Goal: Task Accomplishment & Management: Use online tool/utility

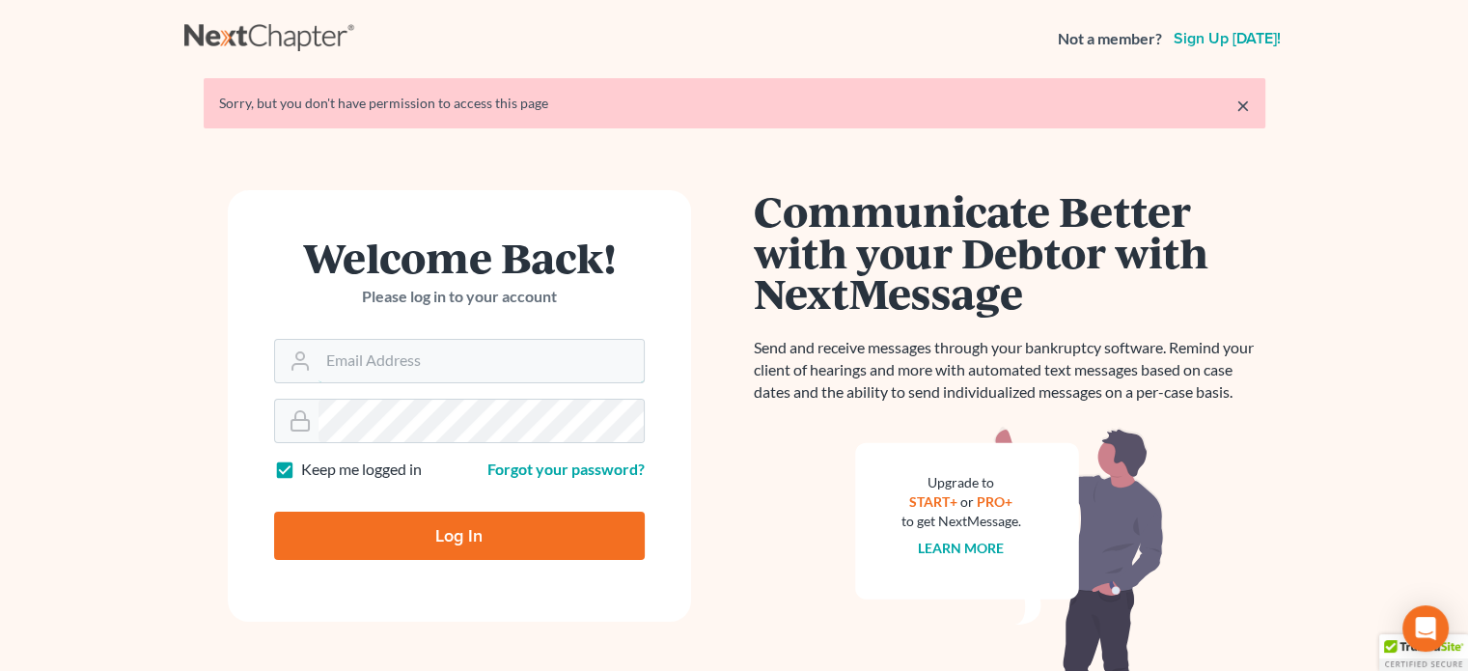
type input "[PERSON_NAME][EMAIL_ADDRESS][DOMAIN_NAME]"
click at [380, 540] on input "Log In" at bounding box center [459, 536] width 371 height 48
type input "Thinking..."
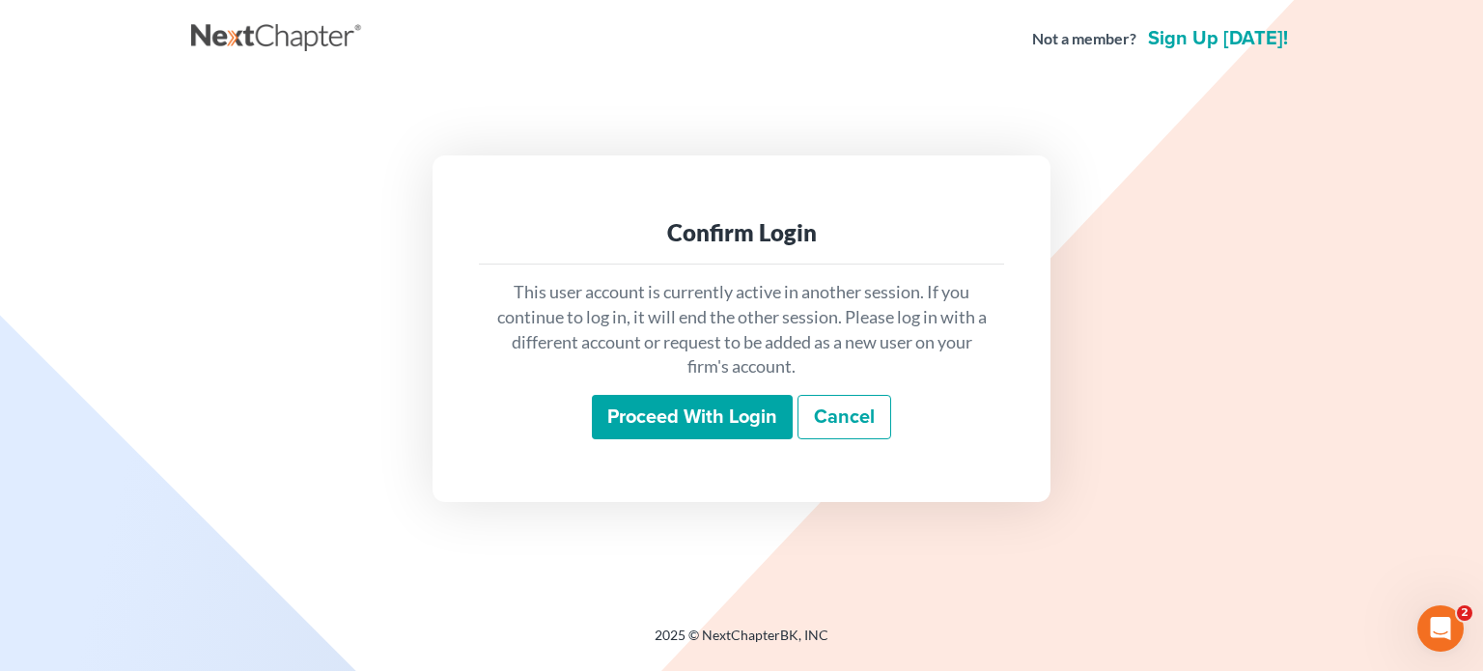
click at [719, 414] on input "Proceed with login" at bounding box center [692, 417] width 201 height 44
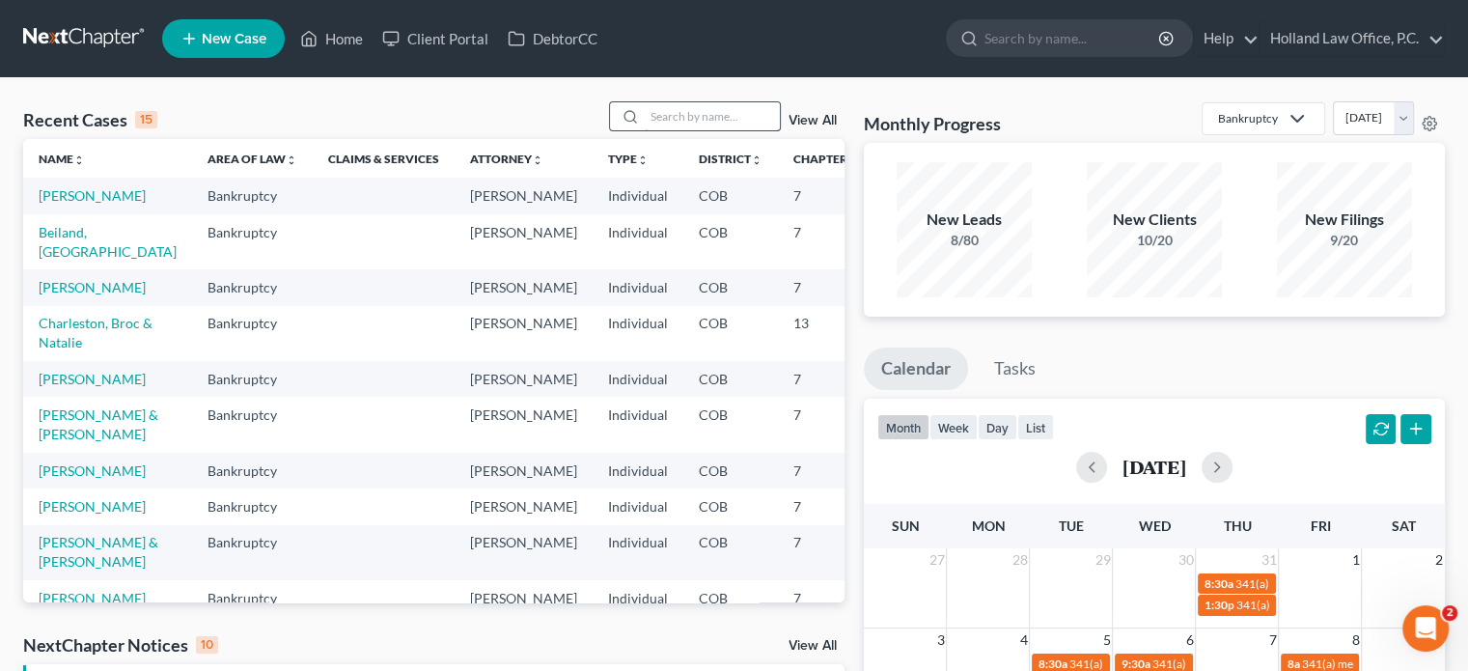
click at [670, 116] on input "search" at bounding box center [712, 116] width 135 height 28
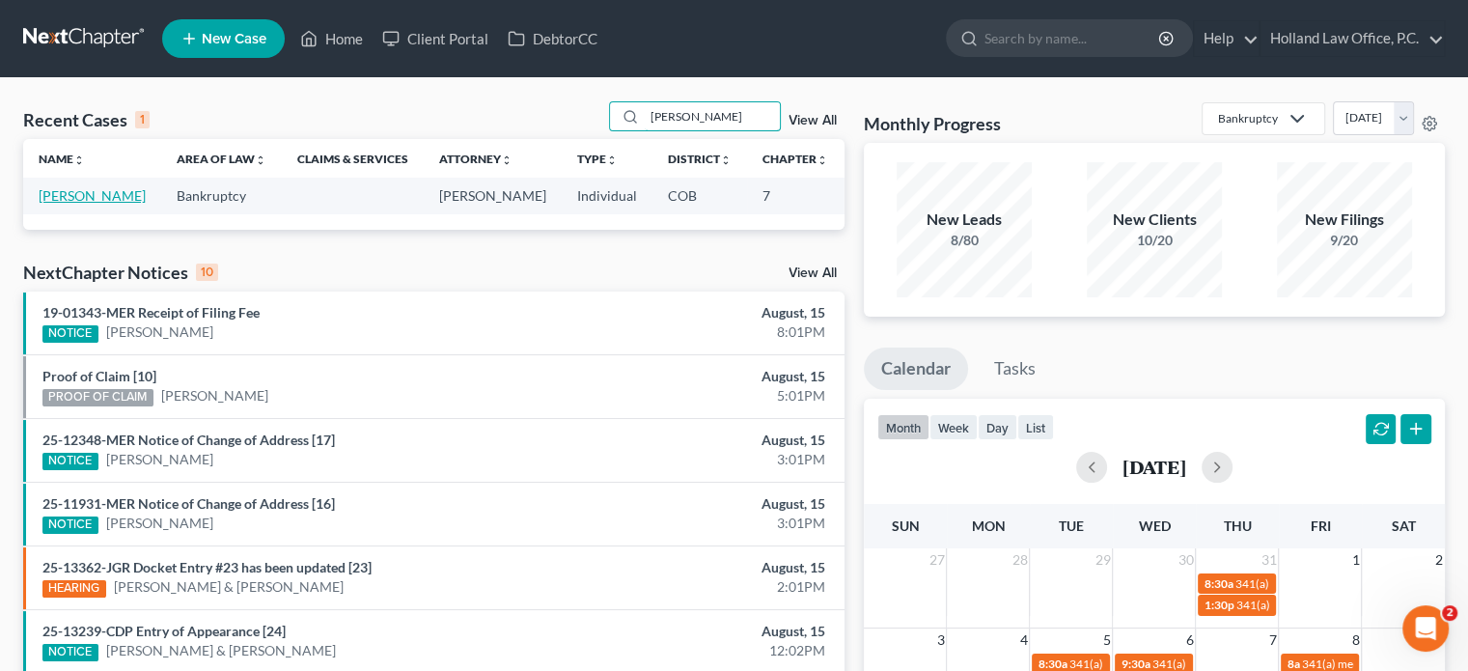
type input "walter"
click at [49, 193] on link "Walter, Nathan" at bounding box center [92, 195] width 107 height 16
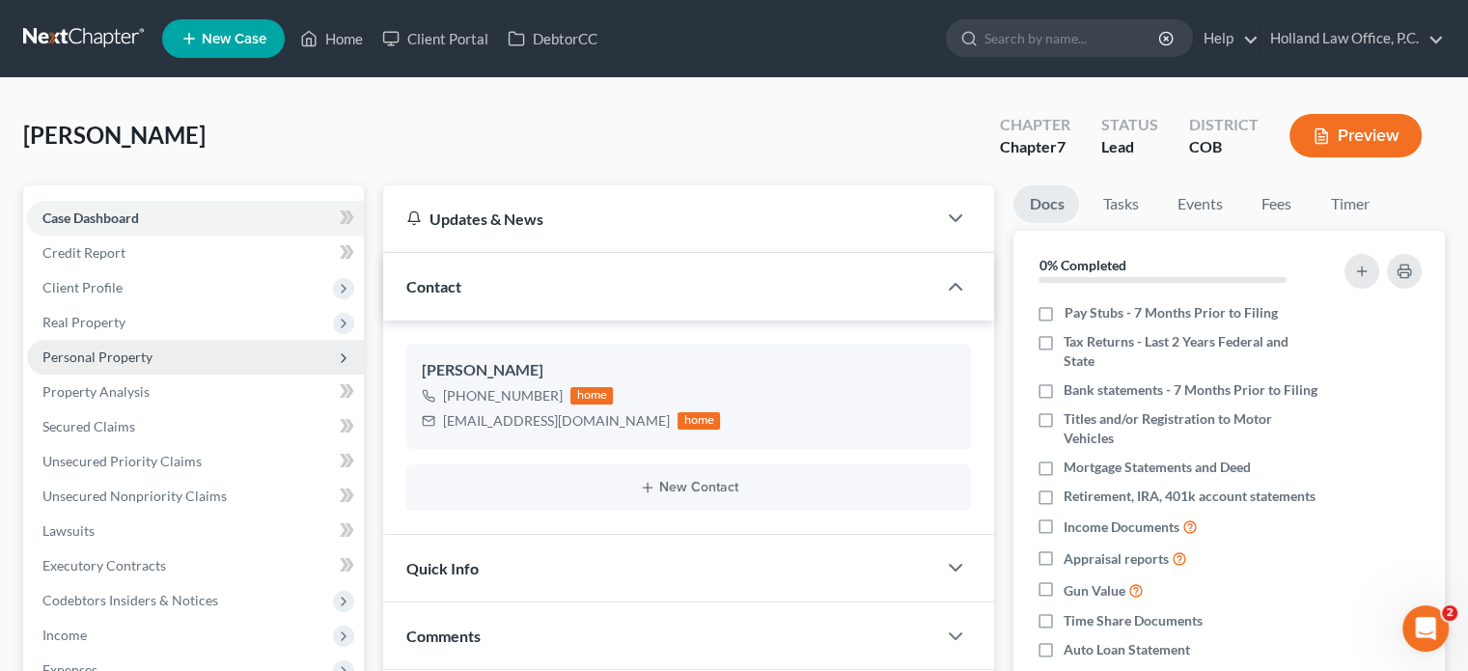
click at [111, 363] on span "Personal Property" at bounding box center [97, 356] width 110 height 16
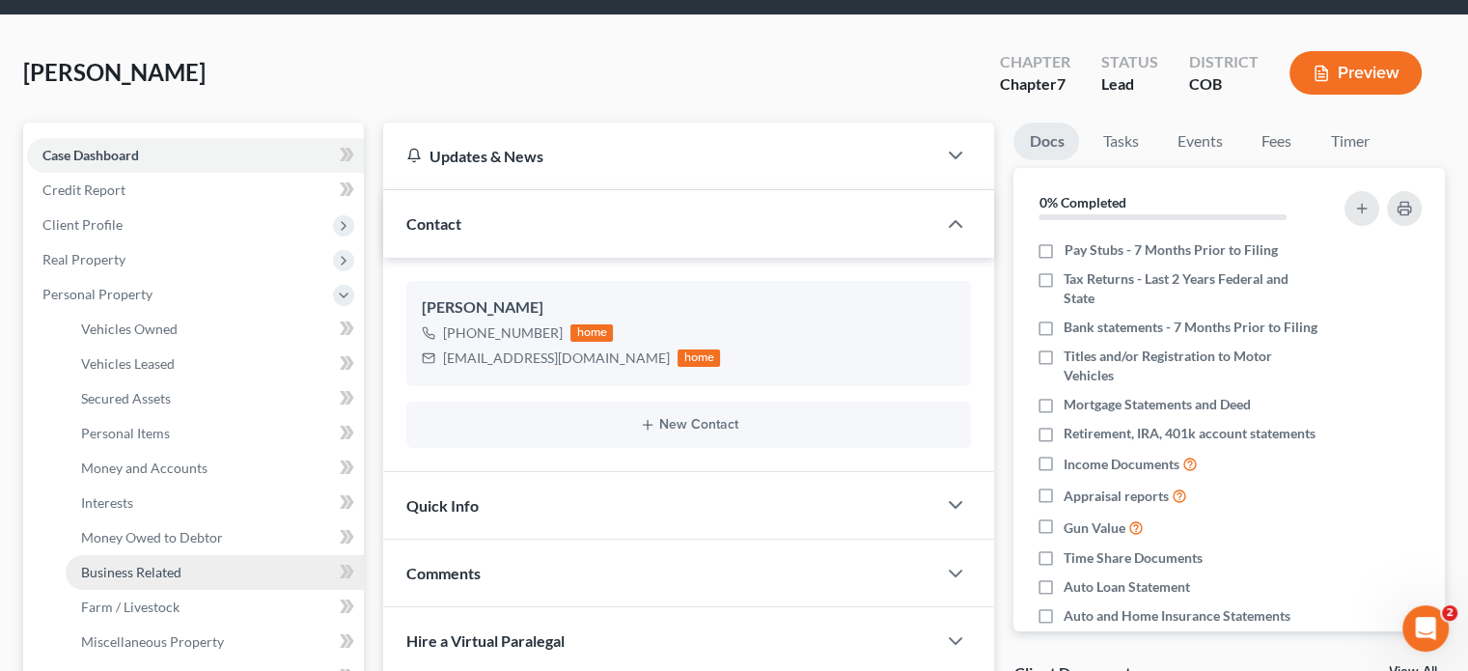
scroll to position [97, 0]
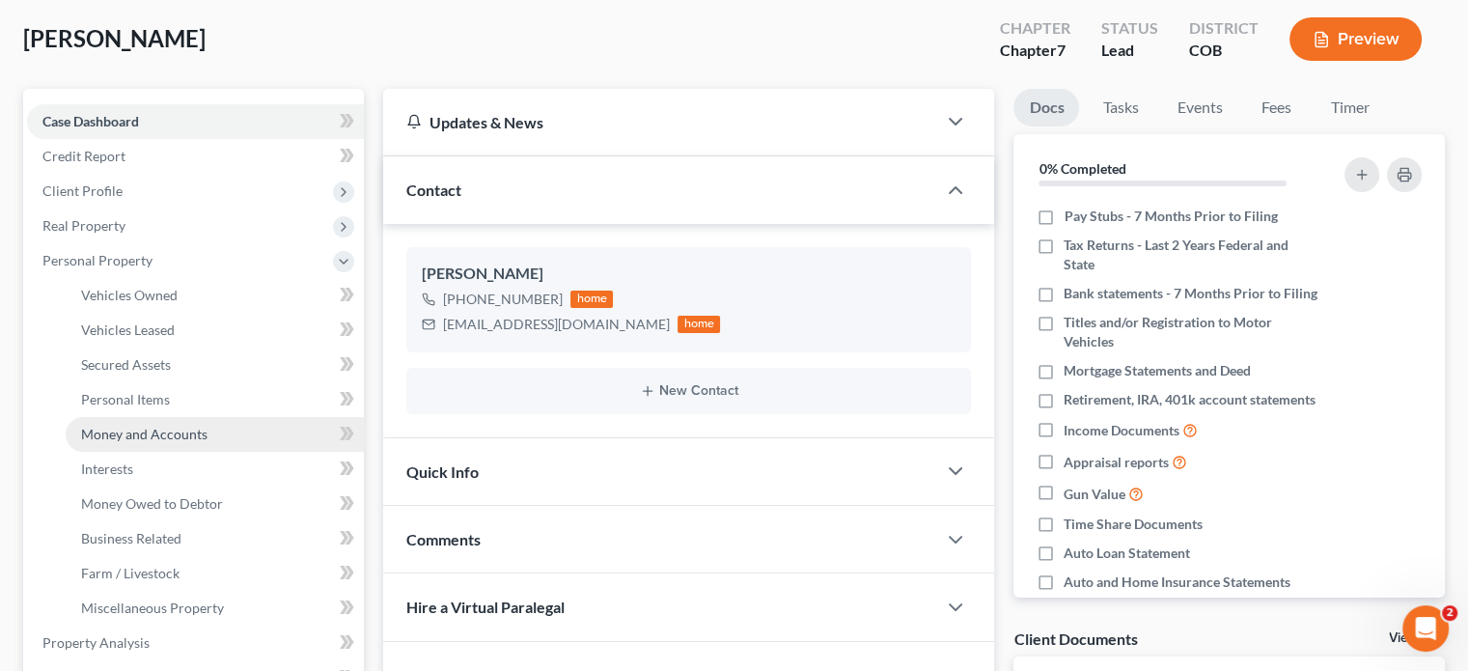
click at [158, 435] on span "Money and Accounts" at bounding box center [144, 434] width 126 height 16
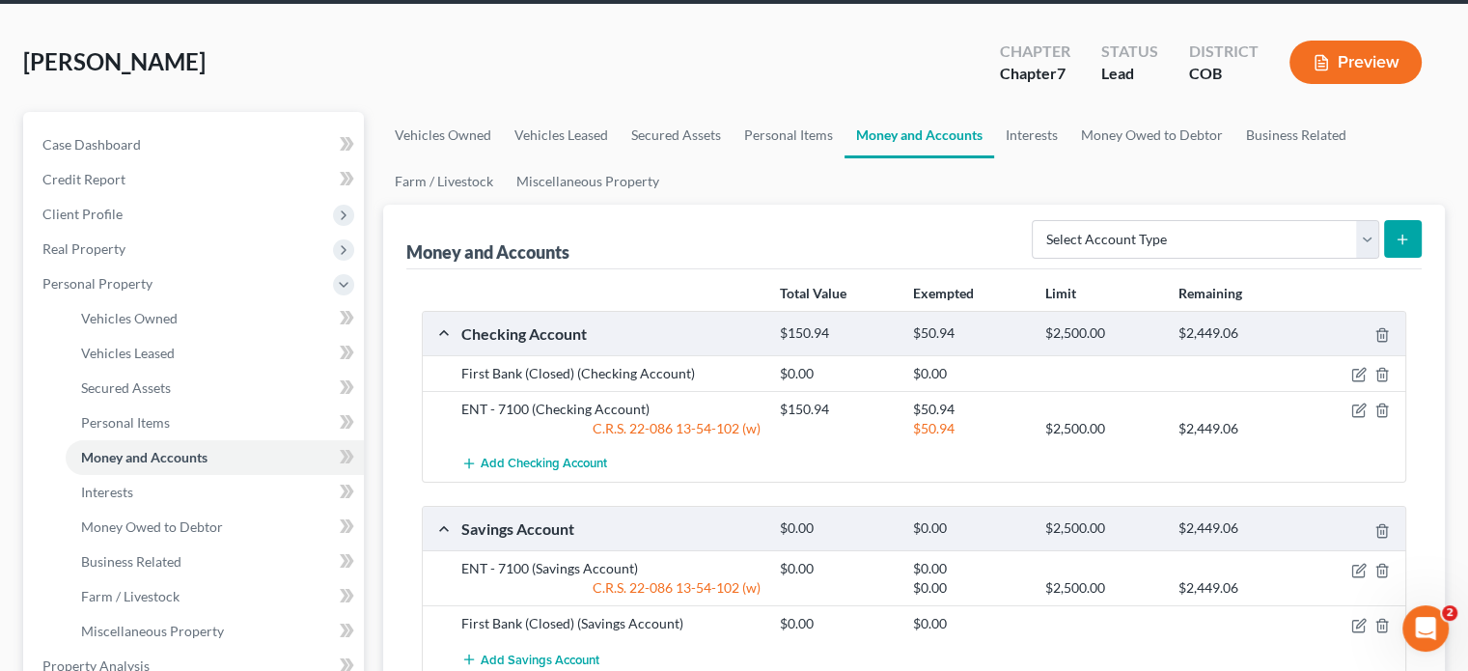
scroll to position [193, 0]
